Goal: Transaction & Acquisition: Download file/media

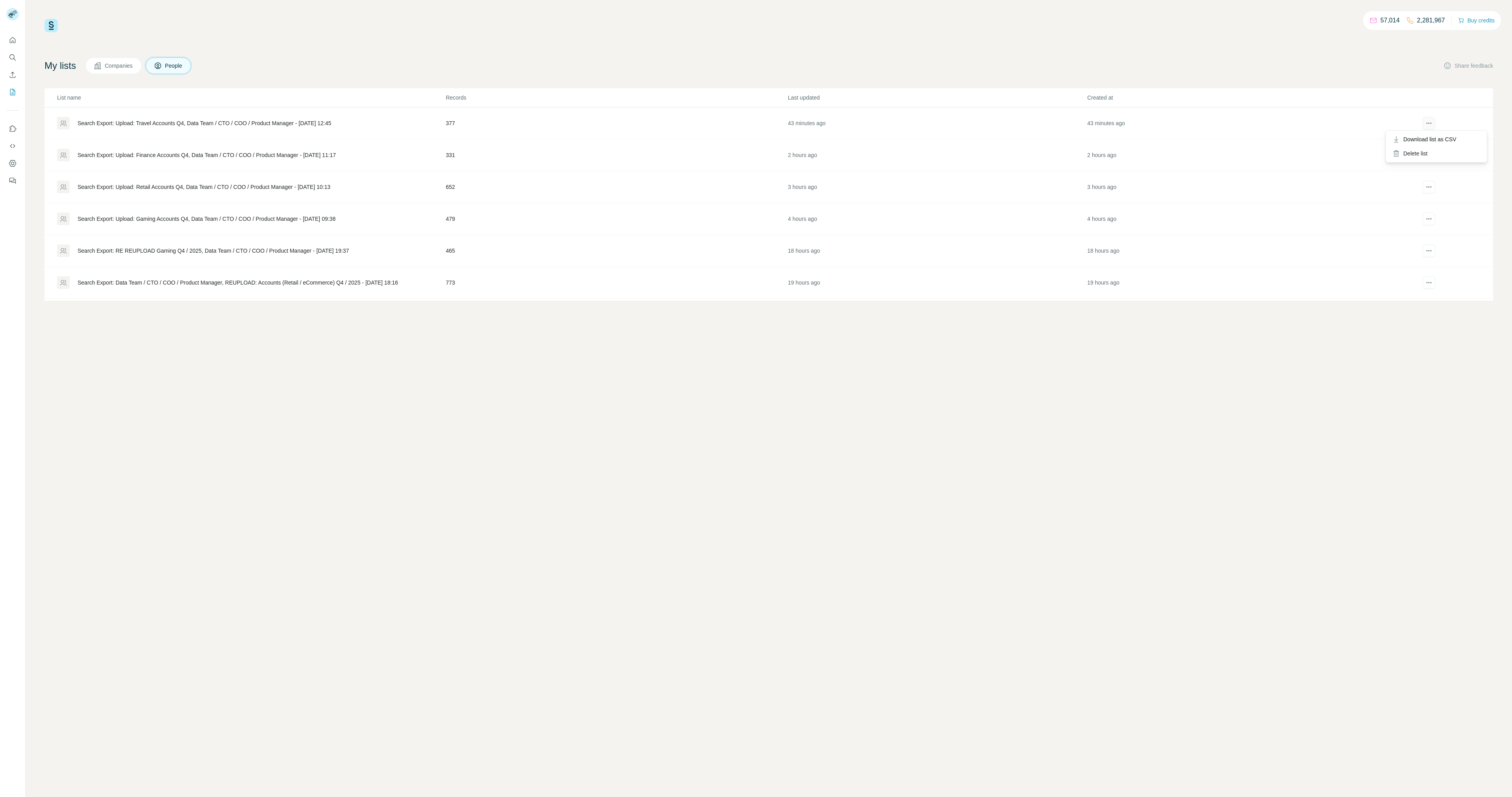
click at [1423, 126] on button "actions" at bounding box center [1429, 123] width 12 height 12
click at [1433, 138] on span "Download list as CSV" at bounding box center [1430, 139] width 53 height 8
click at [1426, 123] on icon "actions" at bounding box center [1427, 123] width 1 height 1
click at [1442, 141] on span "Download list as CSV" at bounding box center [1430, 139] width 53 height 8
